Goal: Information Seeking & Learning: Learn about a topic

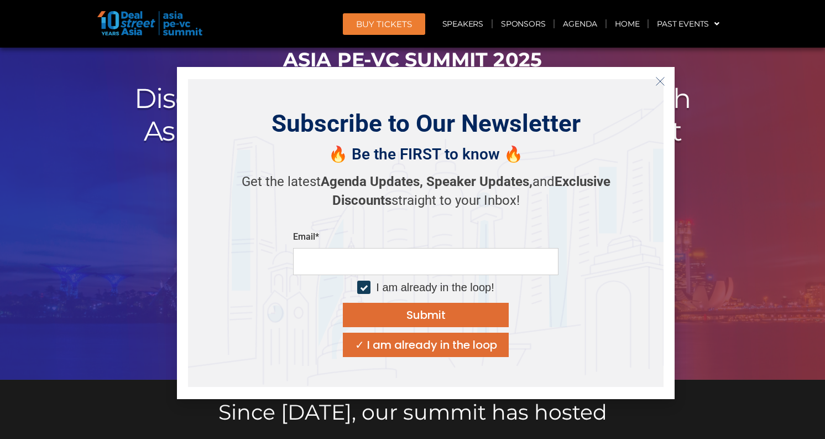
scroll to position [84, 0]
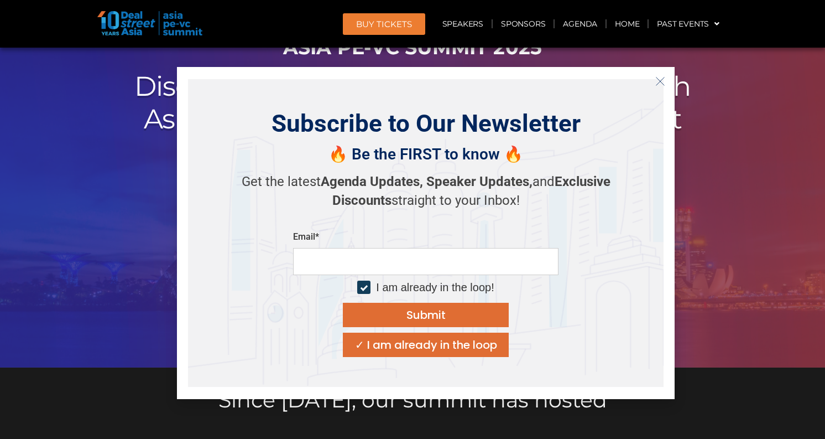
click at [665, 79] on icon "Close" at bounding box center [661, 81] width 10 height 10
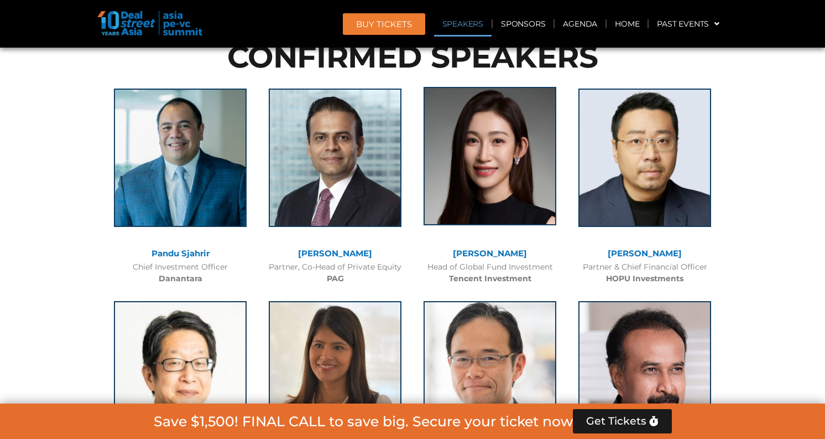
scroll to position [1212, 0]
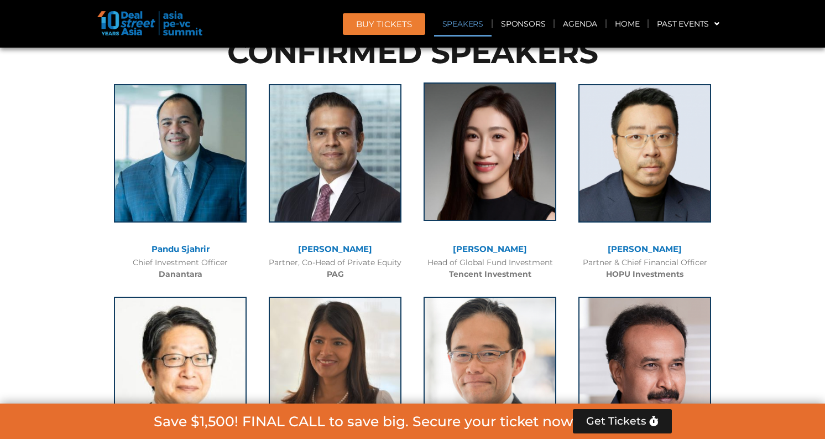
click at [448, 173] on img at bounding box center [490, 151] width 133 height 138
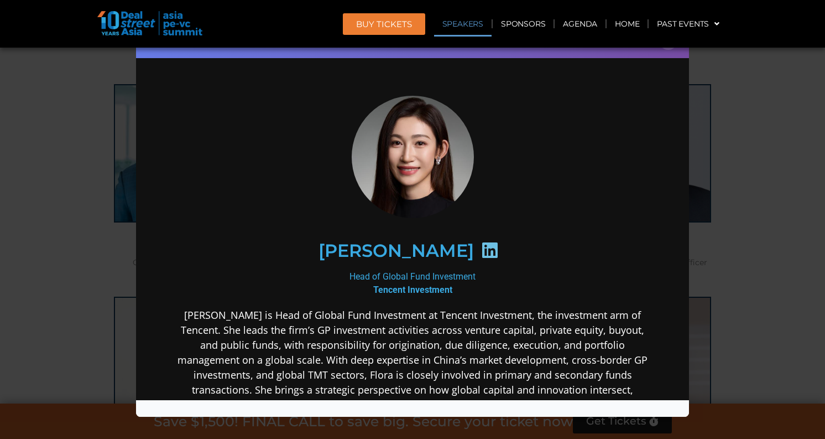
scroll to position [0, 0]
click at [481, 253] on icon at bounding box center [490, 250] width 18 height 18
click at [481, 250] on icon at bounding box center [490, 250] width 18 height 18
click at [481, 253] on icon at bounding box center [490, 250] width 18 height 18
click at [430, 249] on h2 "[PERSON_NAME]" at bounding box center [396, 250] width 155 height 18
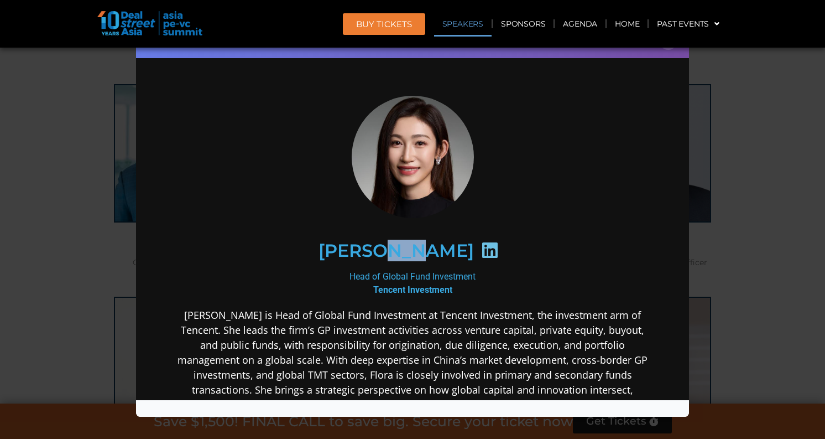
click at [430, 249] on h2 "[PERSON_NAME]" at bounding box center [396, 250] width 155 height 18
copy div "[PERSON_NAME]"
click at [726, 170] on div "Speaker Profile ×" at bounding box center [412, 219] width 825 height 439
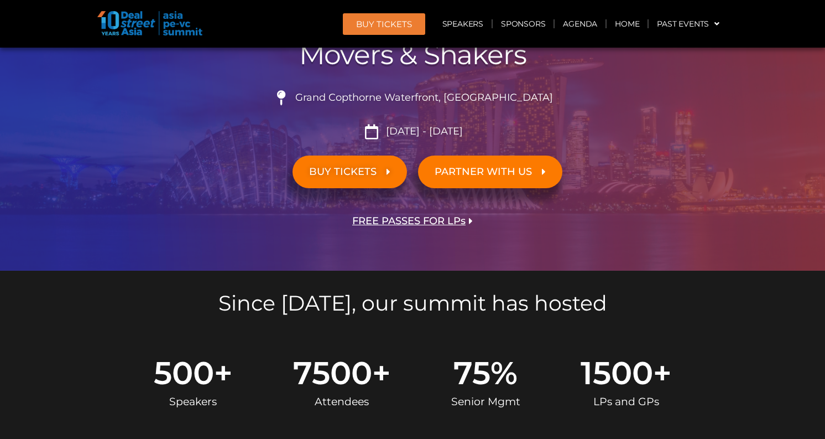
scroll to position [76, 0]
